Goal: Task Accomplishment & Management: Use online tool/utility

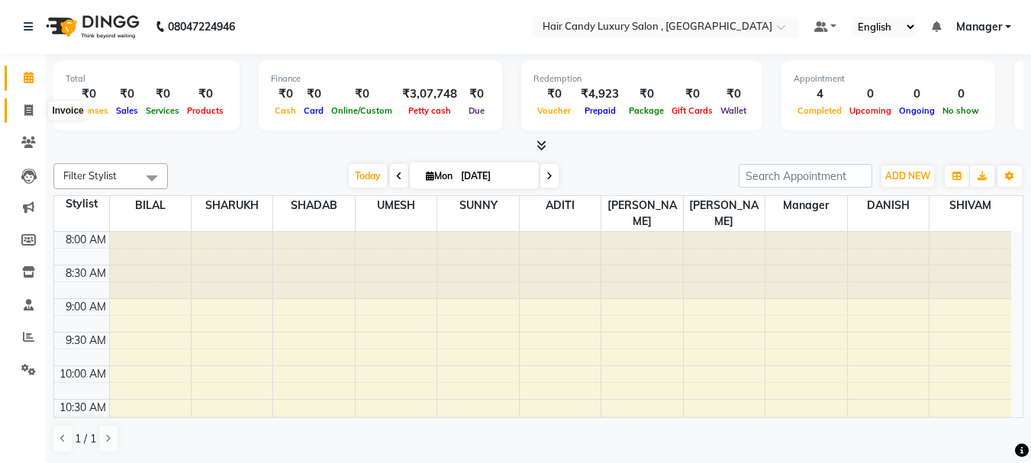
click at [15, 115] on span at bounding box center [28, 111] width 27 height 18
select select "service"
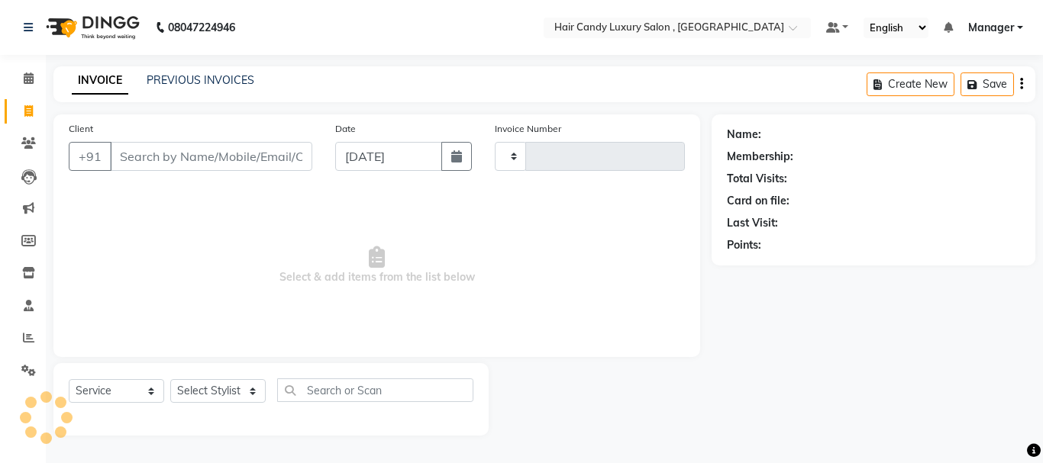
type input "1062"
select select "8304"
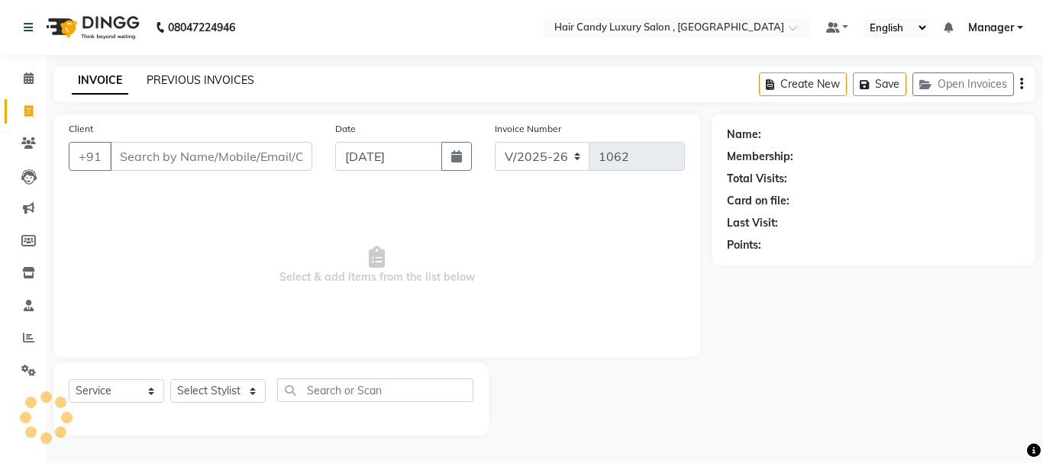
click at [224, 79] on link "PREVIOUS INVOICES" at bounding box center [201, 80] width 108 height 14
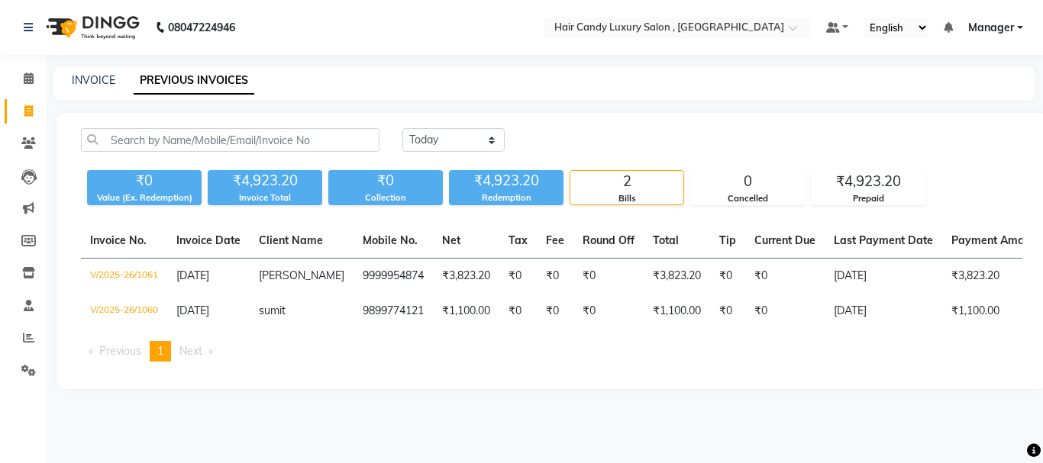
drag, startPoint x: 687, startPoint y: 328, endPoint x: 860, endPoint y: 337, distance: 173.6
click at [860, 329] on table "Invoice No. Invoice Date Client Name Mobile No. Net Tax Fee Round Off Total Tip…" at bounding box center [551, 276] width 941 height 105
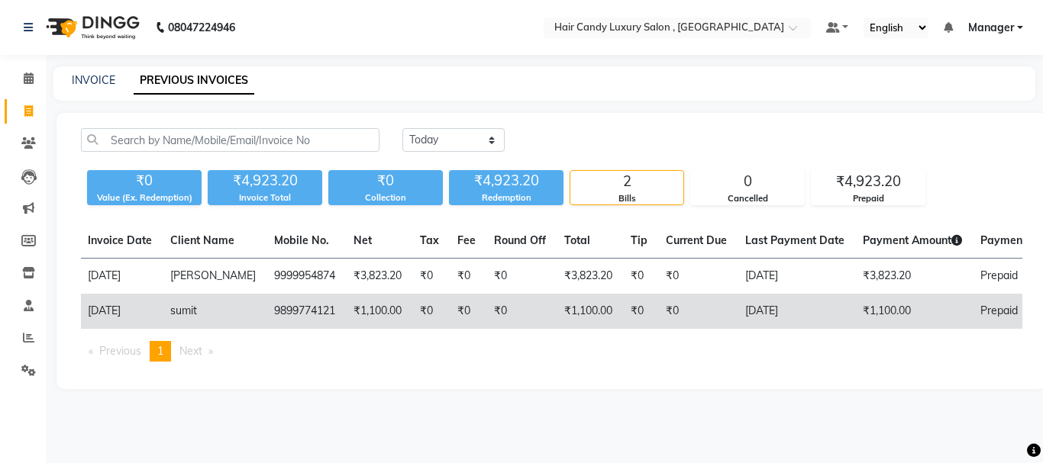
scroll to position [0, 91]
click at [814, 306] on td "[DATE]" at bounding box center [793, 311] width 118 height 35
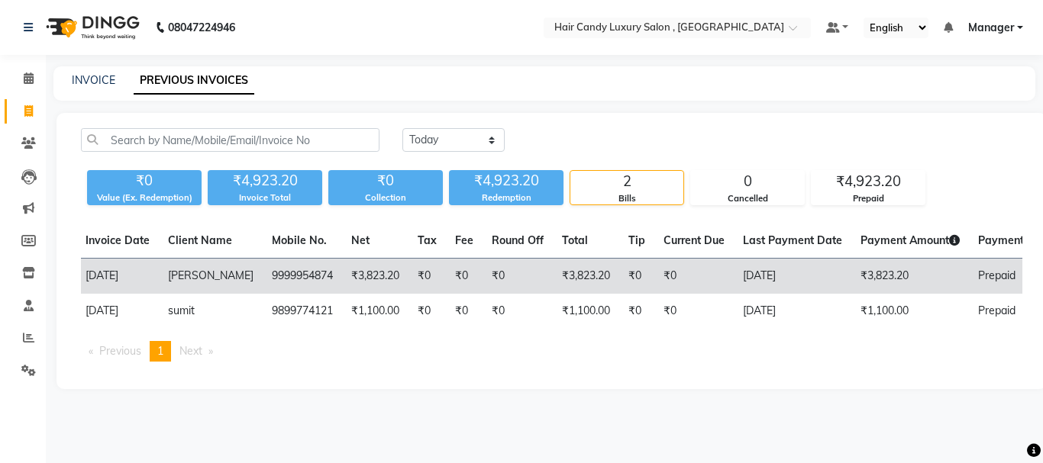
click at [563, 266] on td "₹3,823.20" at bounding box center [586, 277] width 66 height 36
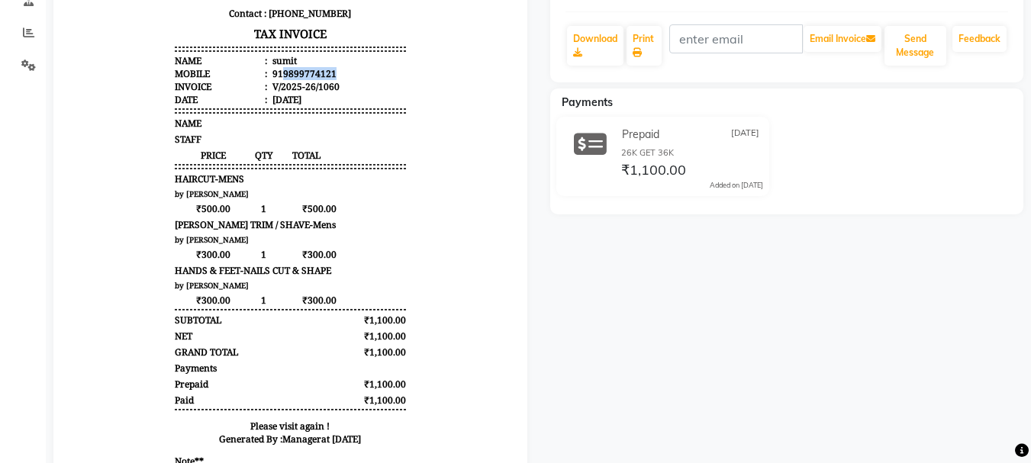
drag, startPoint x: 271, startPoint y: 70, endPoint x: 322, endPoint y: 76, distance: 51.5
click at [322, 76] on div "919899774121" at bounding box center [303, 73] width 67 height 13
copy div "9899774121"
click at [566, 252] on div "sumit Prebook Payment Received Download Print Email Invoice Send Message Feedba…" at bounding box center [787, 186] width 497 height 732
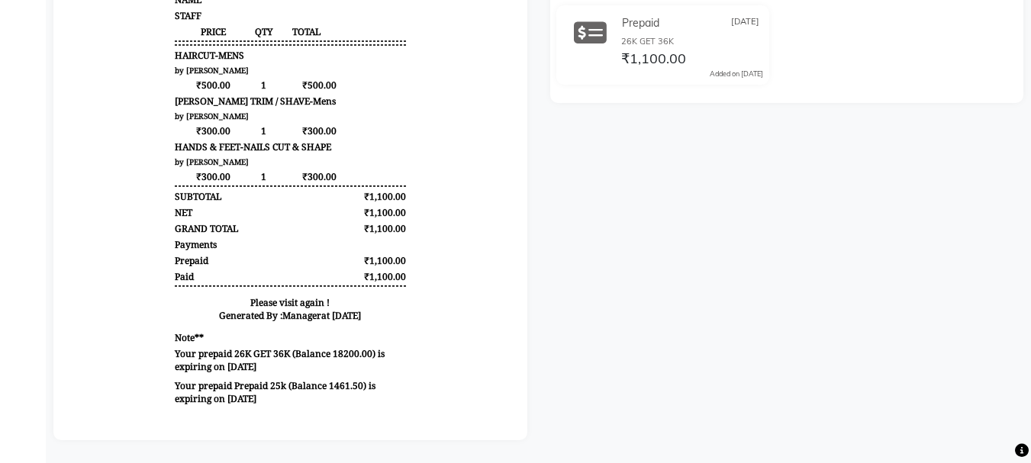
scroll to position [428, 0]
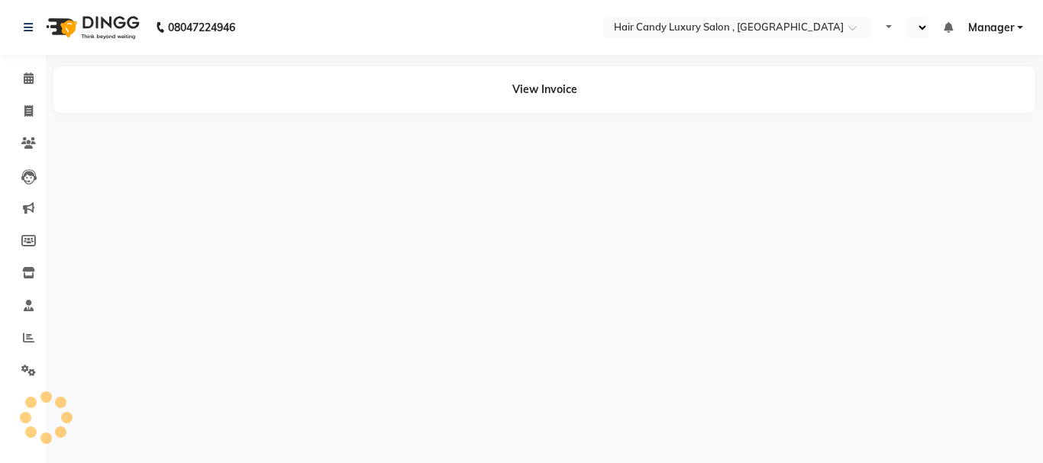
select select "en"
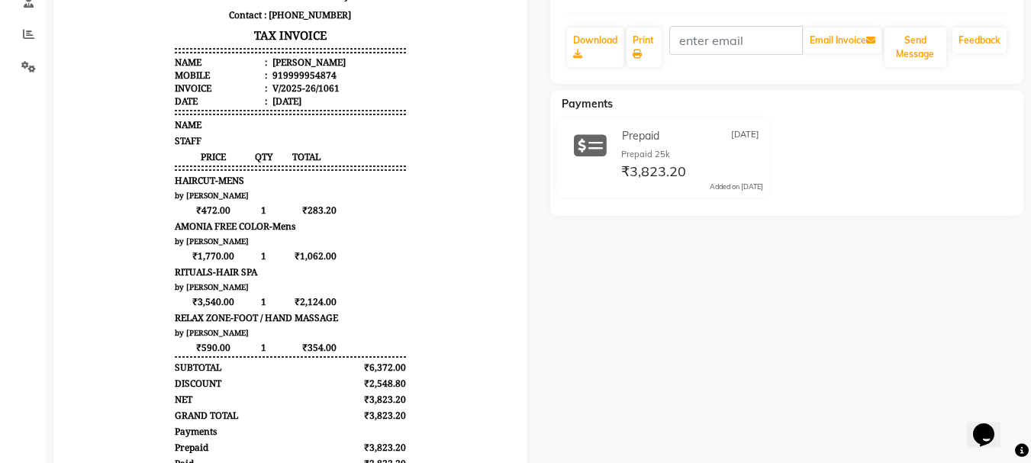
scroll to position [305, 0]
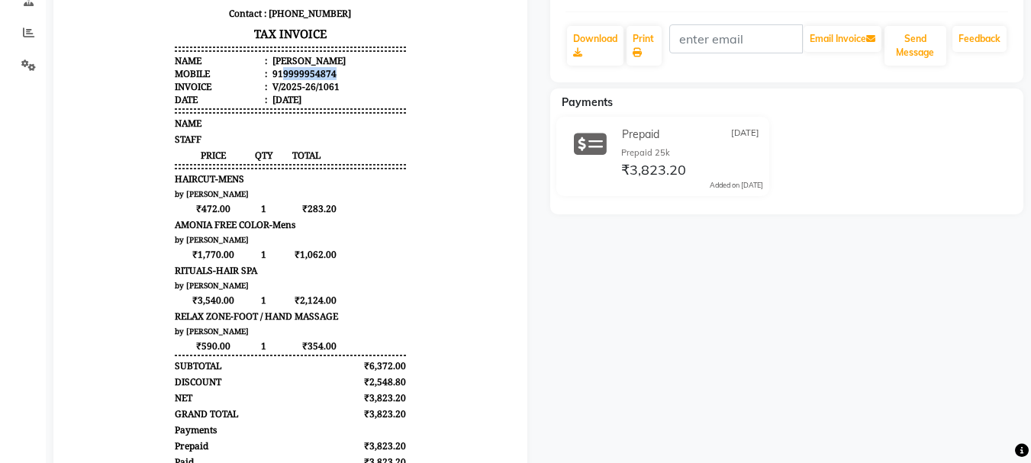
drag, startPoint x: 270, startPoint y: 73, endPoint x: 331, endPoint y: 70, distance: 60.4
click at [326, 73] on li "Mobile : 919999954874" at bounding box center [290, 73] width 231 height 13
copy div "9999954874"
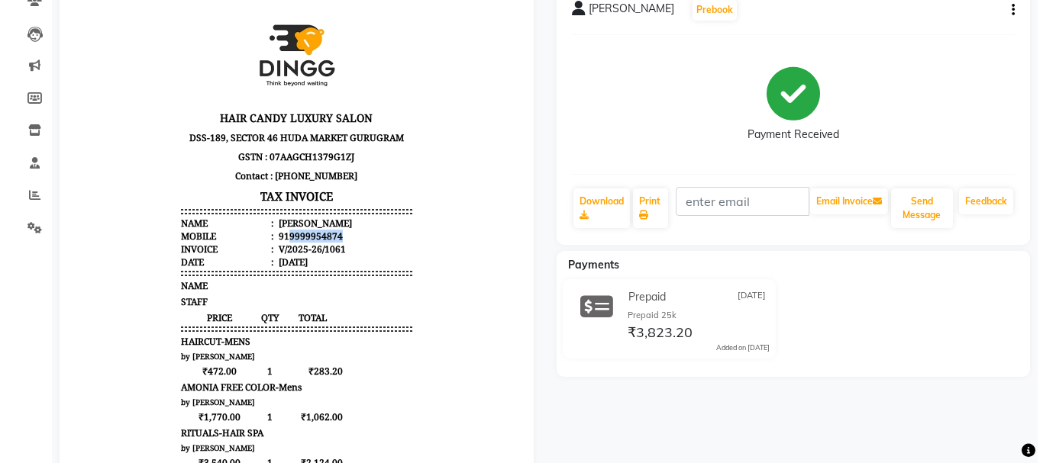
scroll to position [0, 0]
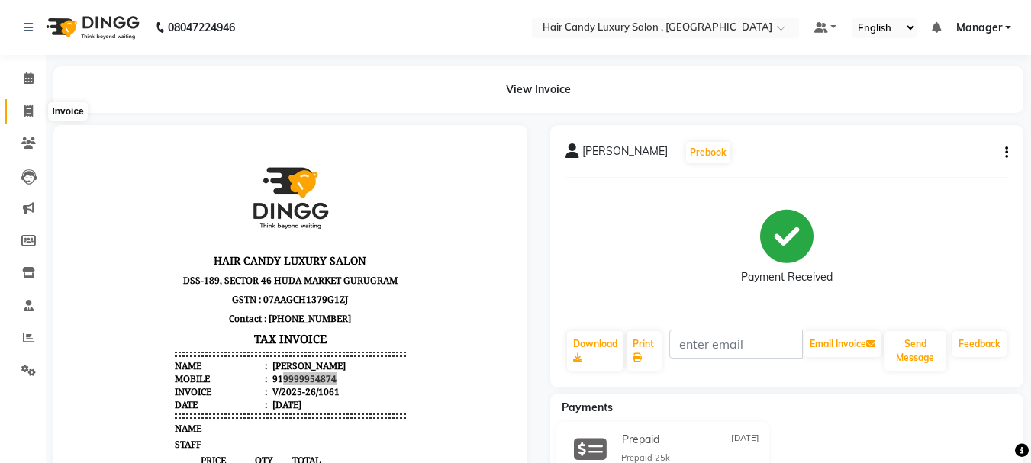
click at [25, 113] on icon at bounding box center [28, 110] width 8 height 11
select select "service"
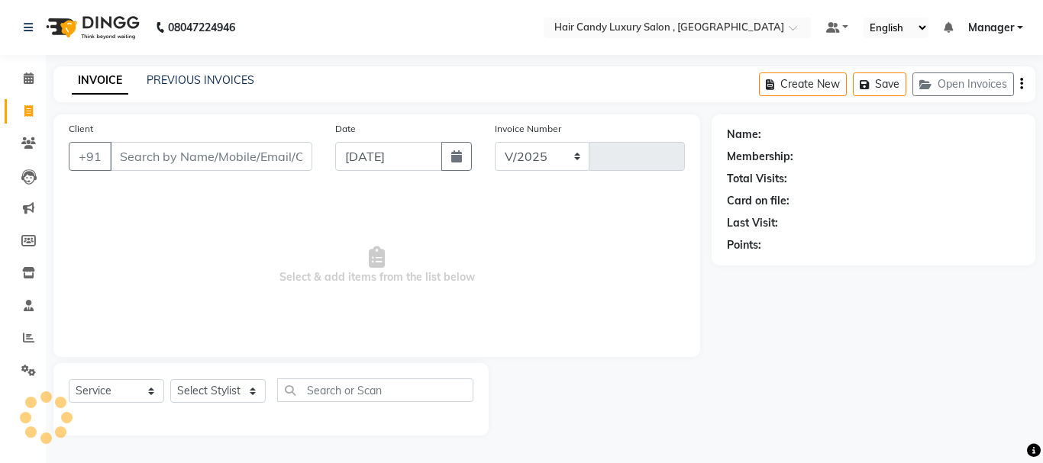
select select "8304"
type input "1062"
